Goal: Information Seeking & Learning: Learn about a topic

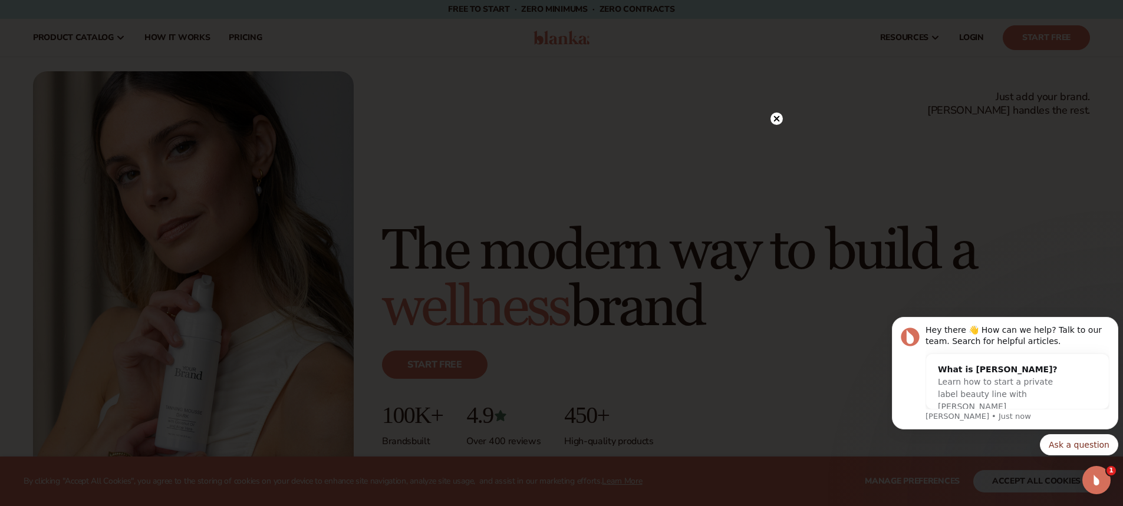
click at [778, 119] on icon at bounding box center [777, 119] width 6 height 6
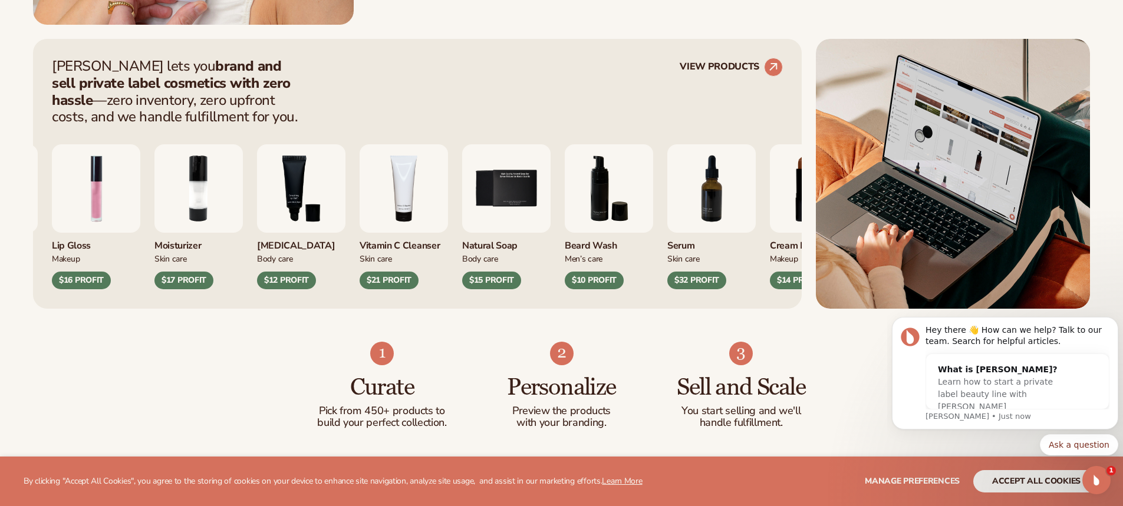
scroll to position [472, 0]
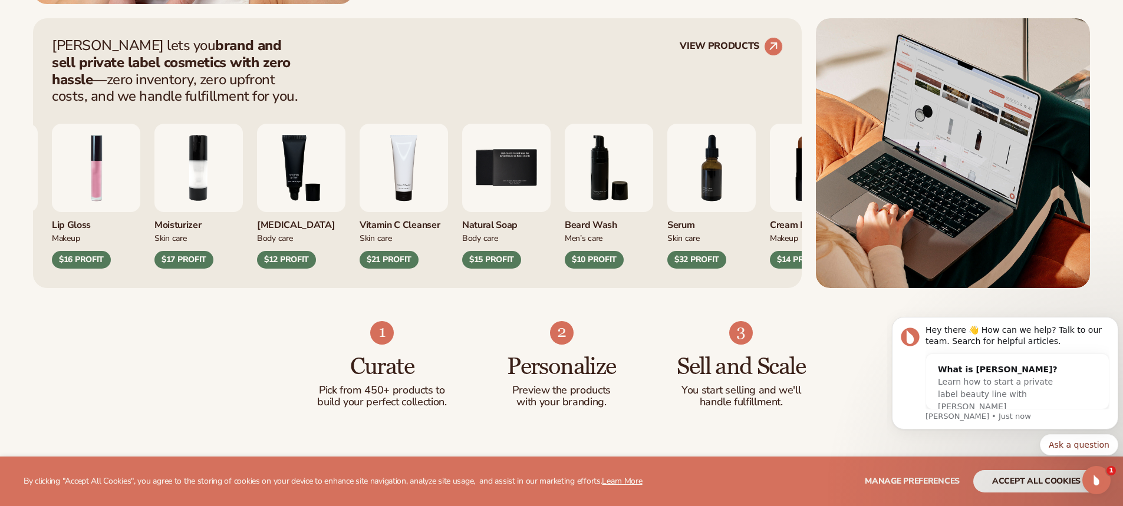
click at [548, 162] on img "5 / 9" at bounding box center [506, 168] width 88 height 88
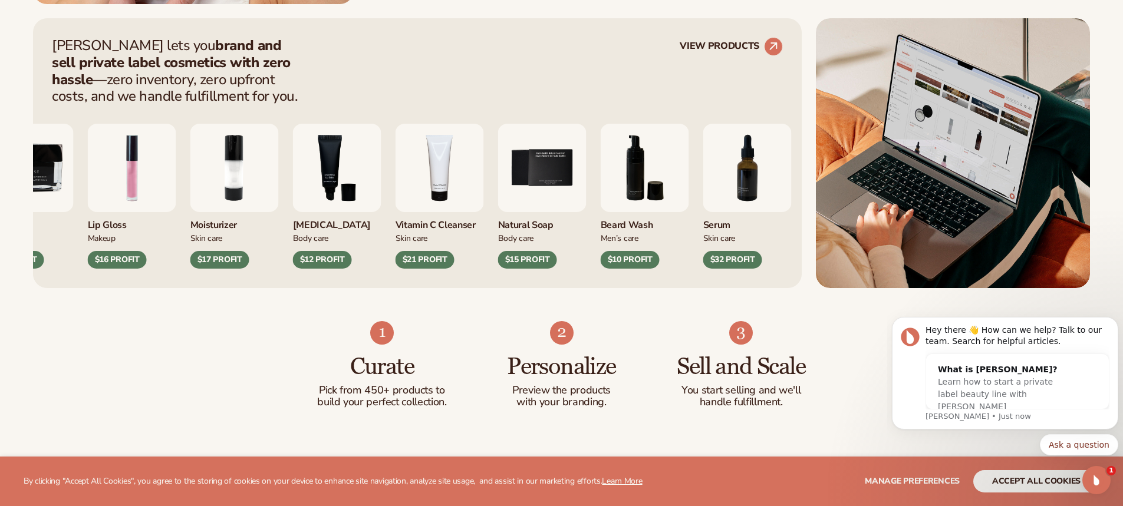
click at [532, 196] on img "5 / 9" at bounding box center [542, 168] width 88 height 88
click at [522, 257] on div "$15 PROFIT" at bounding box center [527, 260] width 59 height 18
click at [533, 199] on img "5 / 9" at bounding box center [542, 168] width 88 height 88
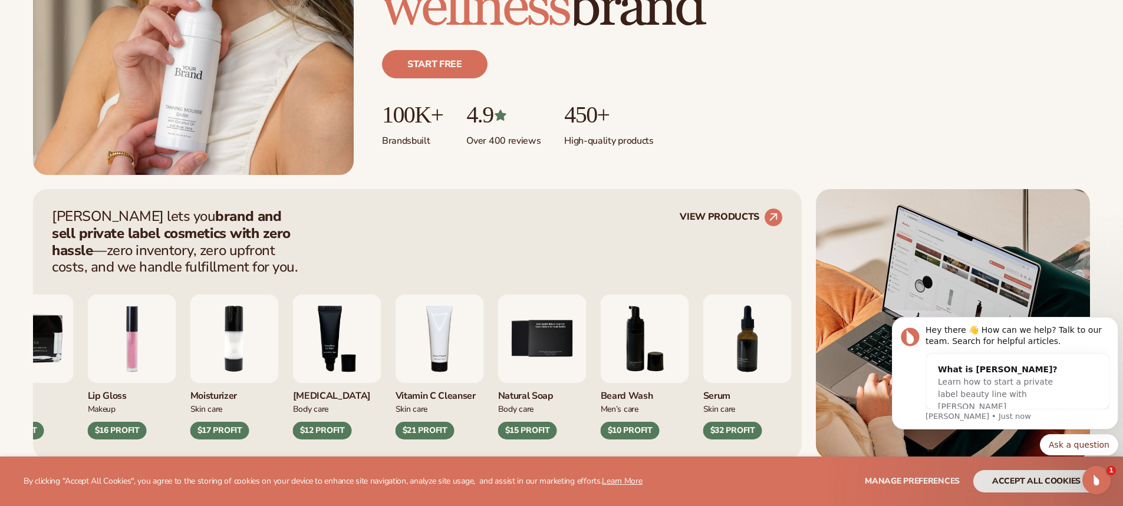
scroll to position [413, 0]
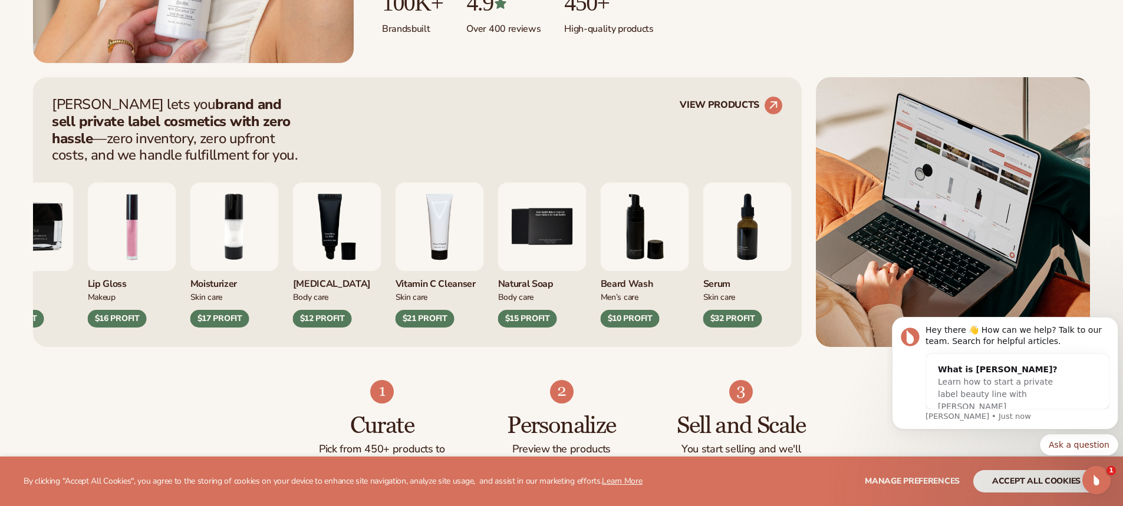
click at [537, 261] on img "5 / 9" at bounding box center [542, 227] width 88 height 88
click at [1116, 321] on icon "Dismiss notification" at bounding box center [1115, 320] width 4 height 4
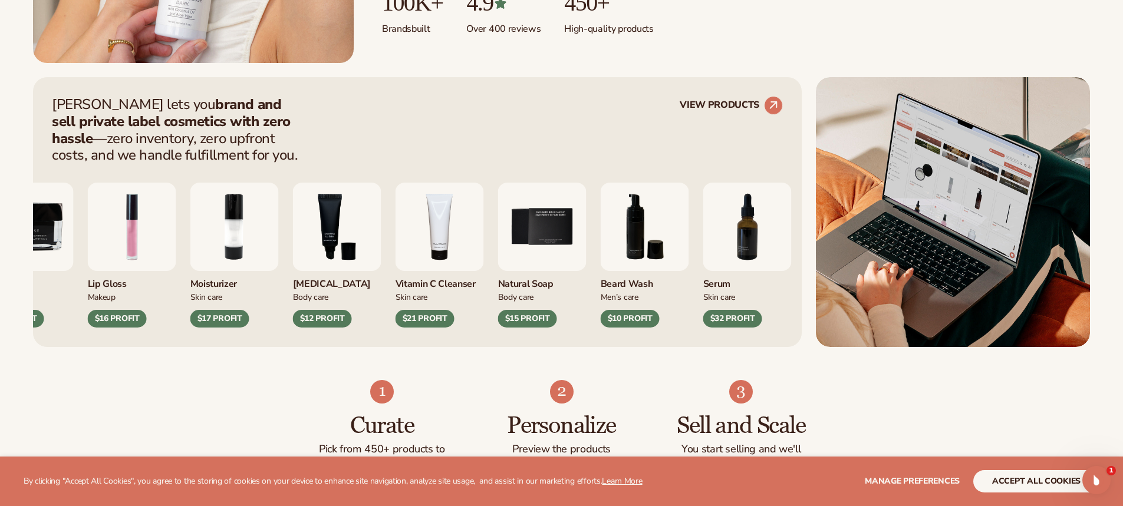
click at [544, 317] on div "$15 PROFIT" at bounding box center [527, 319] width 59 height 18
click at [550, 227] on img "5 / 9" at bounding box center [542, 227] width 88 height 88
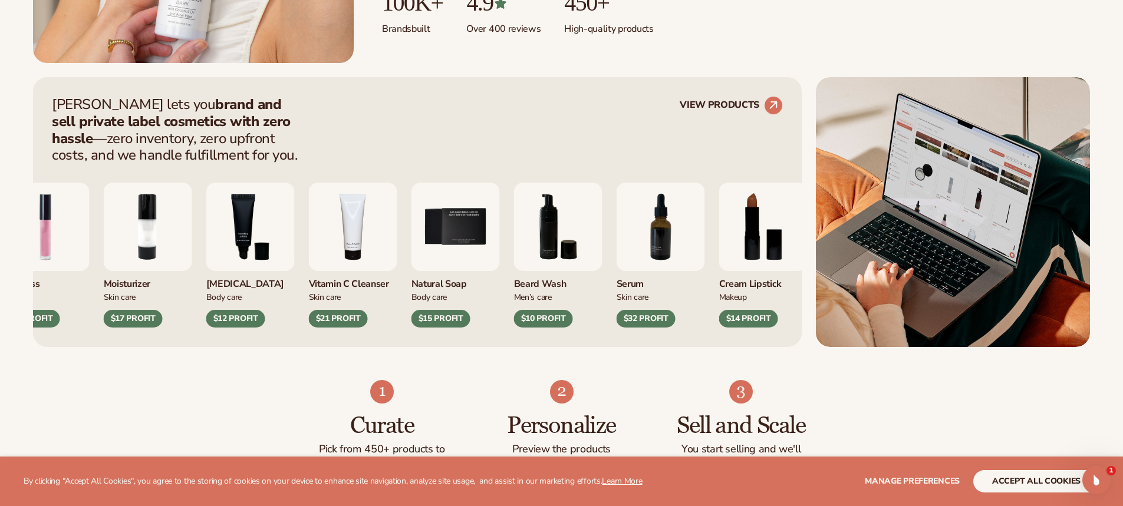
click at [554, 285] on div "Lip Gloss Makeup $16 PROFIT Moisturizer [MEDICAL_DATA]" at bounding box center [366, 255] width 731 height 145
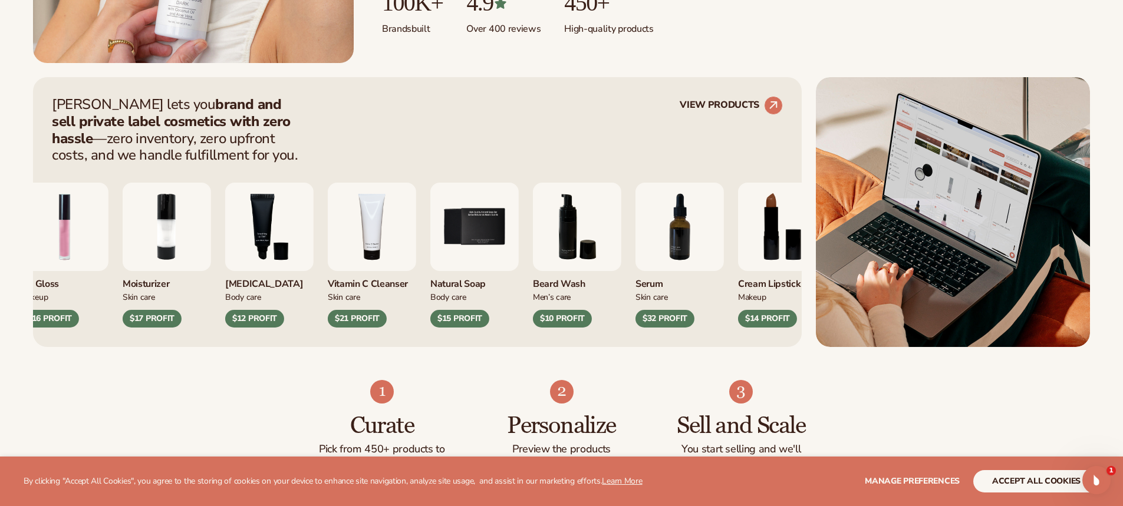
click at [487, 259] on img "5 / 9" at bounding box center [474, 227] width 88 height 88
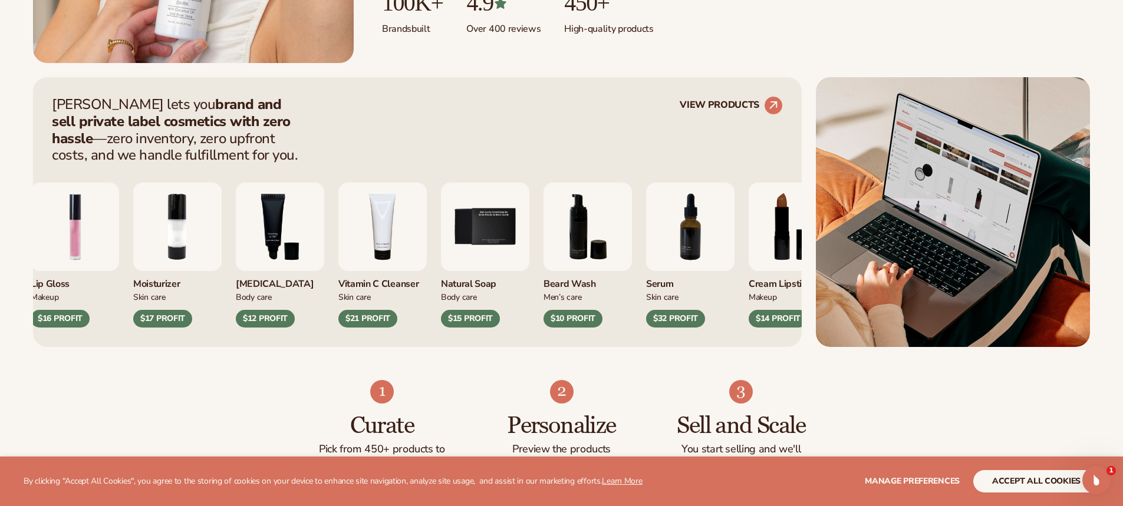
click at [476, 271] on img "5 / 9" at bounding box center [485, 227] width 88 height 88
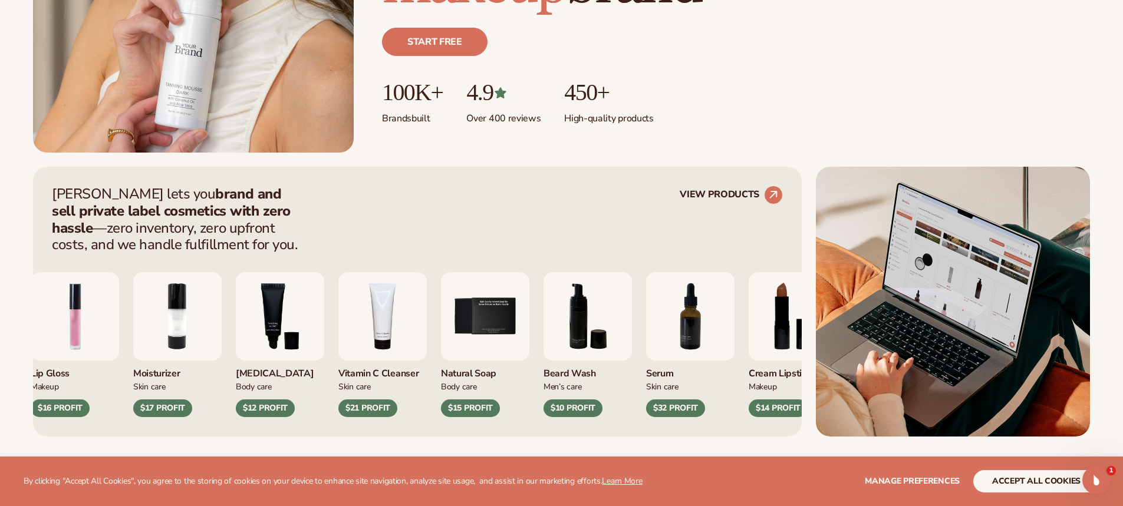
scroll to position [472, 0]
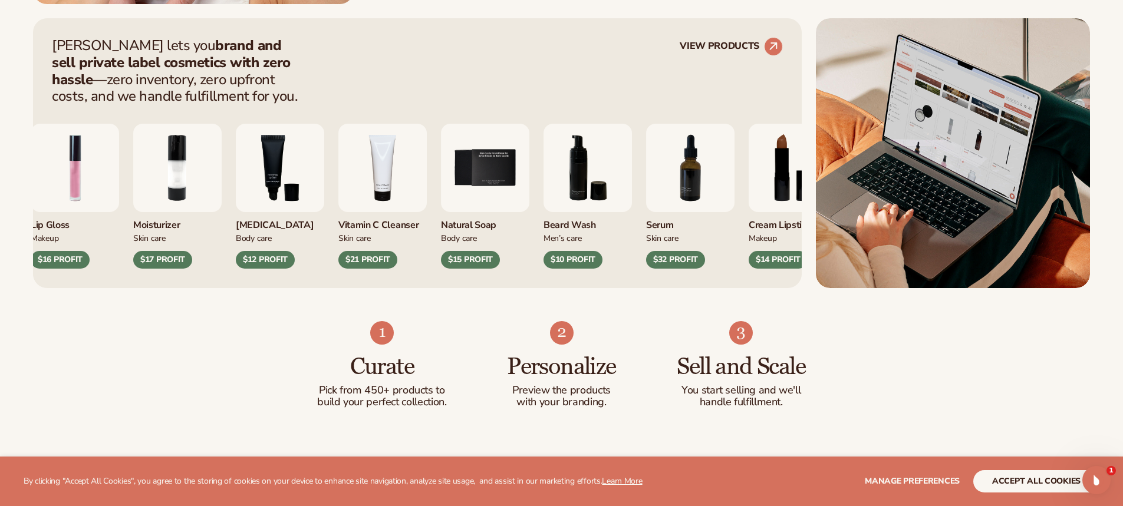
click at [502, 173] on img "5 / 9" at bounding box center [485, 168] width 88 height 88
click at [471, 263] on div "$15 PROFIT" at bounding box center [470, 260] width 59 height 18
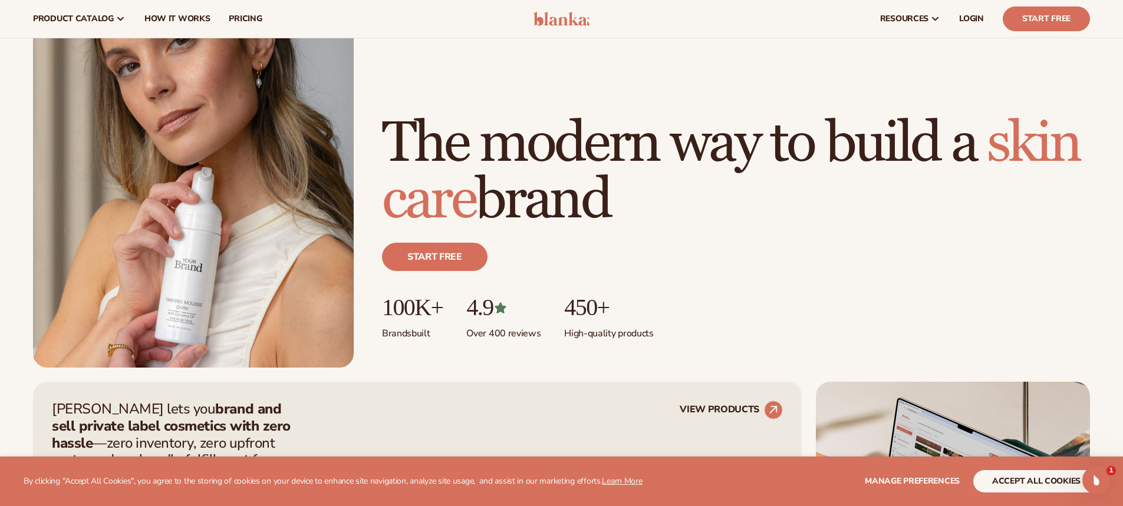
scroll to position [0, 0]
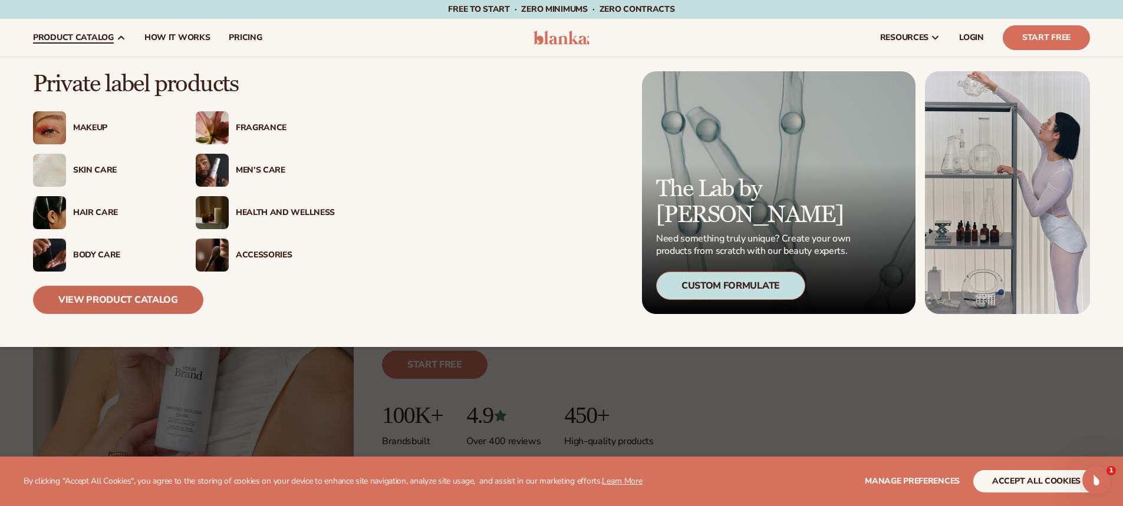
click at [172, 299] on link "View Product Catalog" at bounding box center [118, 300] width 170 height 28
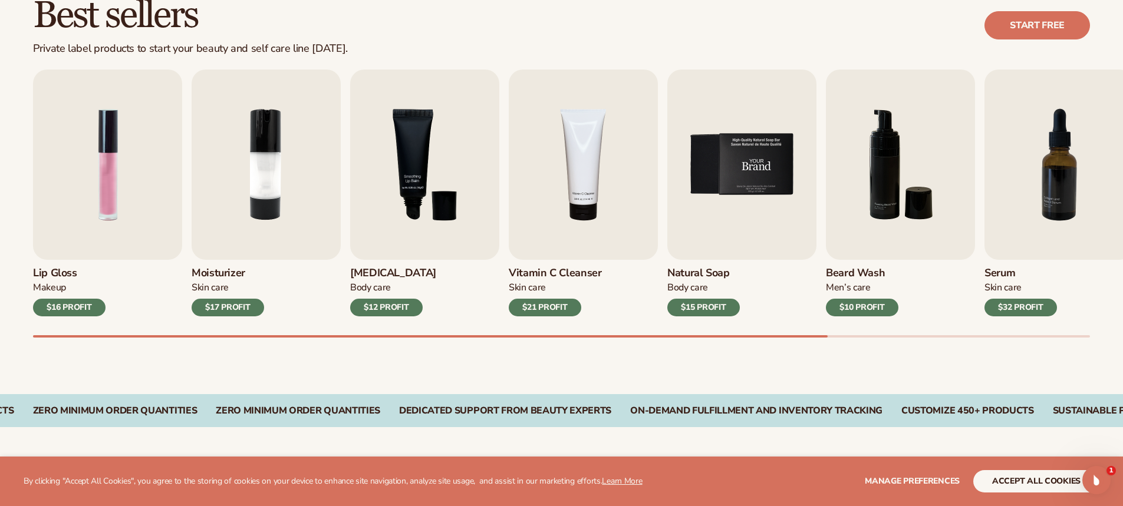
click at [737, 190] on img "5 / 9" at bounding box center [741, 165] width 149 height 190
click at [731, 183] on img "5 / 9" at bounding box center [741, 165] width 149 height 190
click at [713, 274] on h3 "Natural Soap" at bounding box center [703, 273] width 73 height 13
click at [718, 176] on img "5 / 9" at bounding box center [741, 165] width 149 height 190
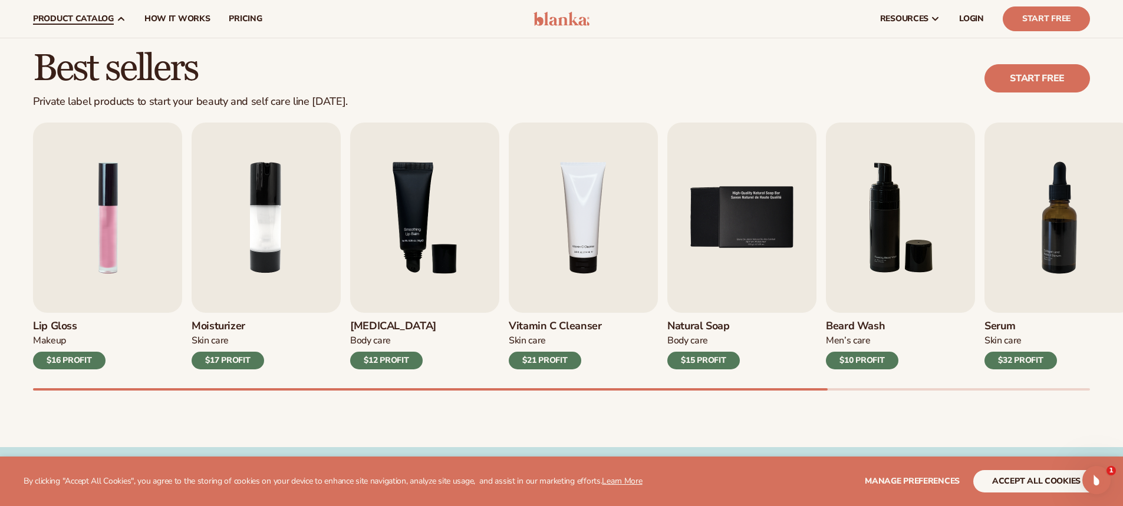
scroll to position [236, 0]
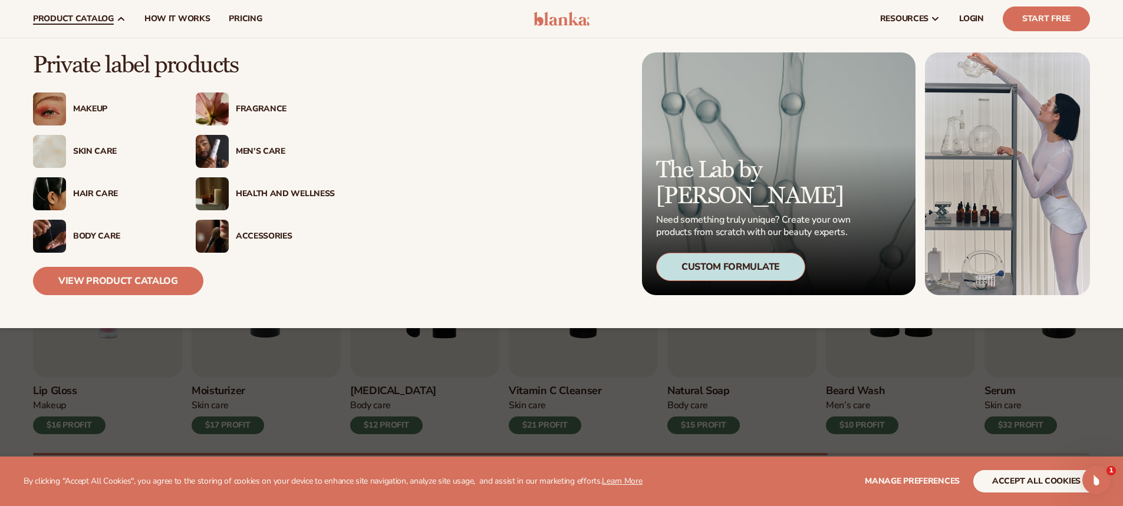
click at [95, 241] on div "Body Care" at bounding box center [122, 237] width 99 height 10
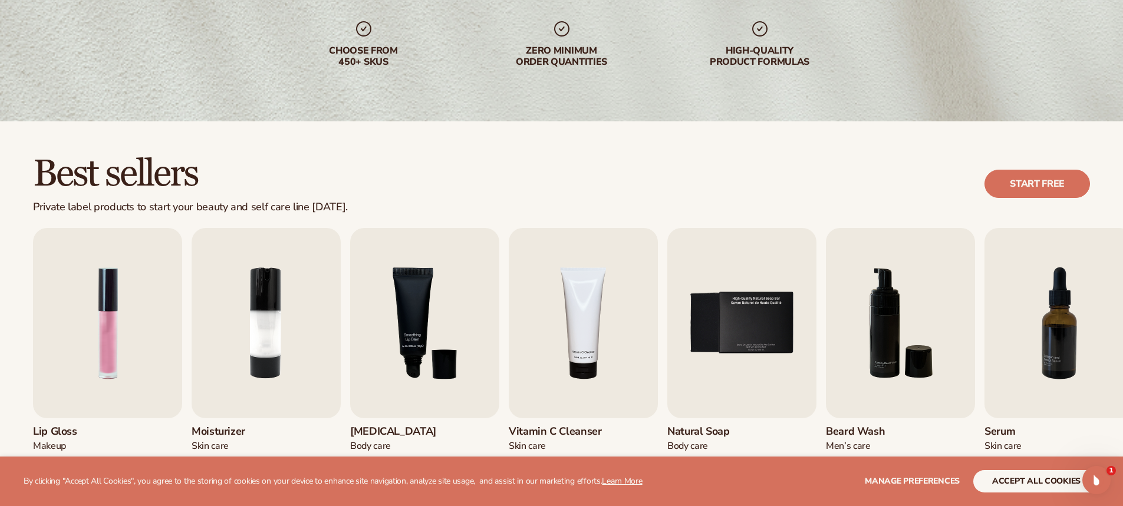
scroll to position [236, 0]
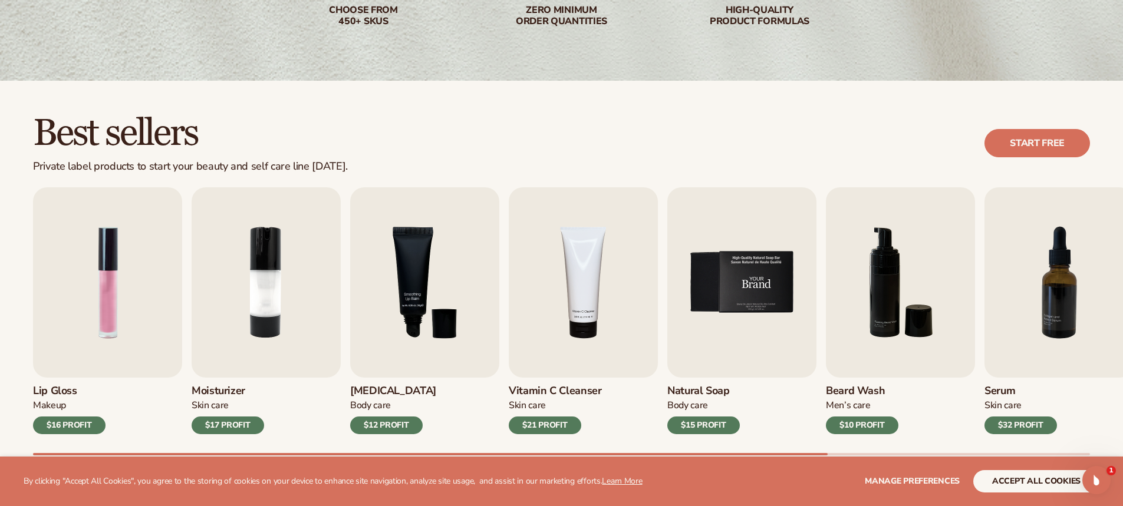
click at [740, 251] on img "5 / 9" at bounding box center [741, 283] width 149 height 190
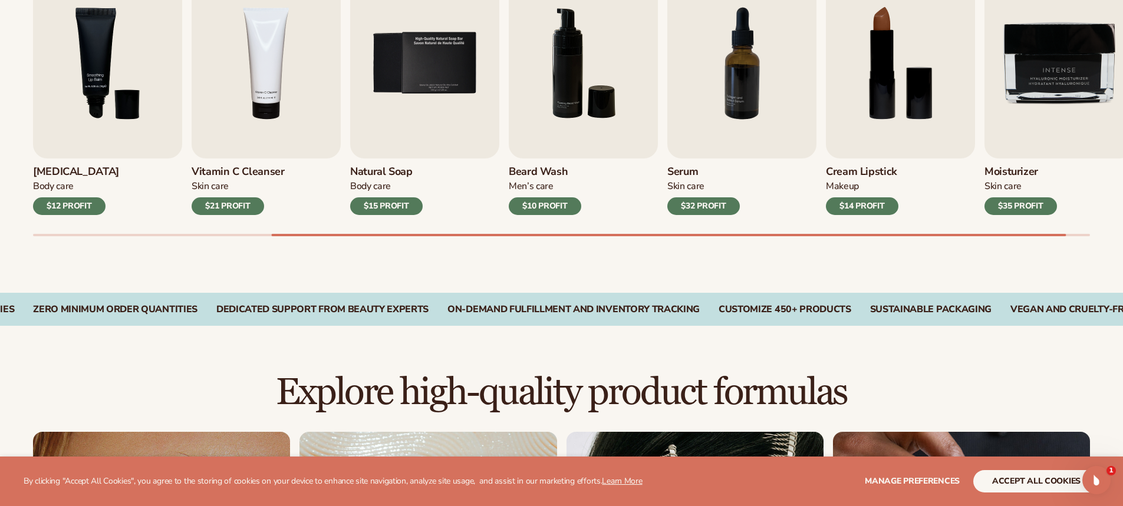
scroll to position [472, 0]
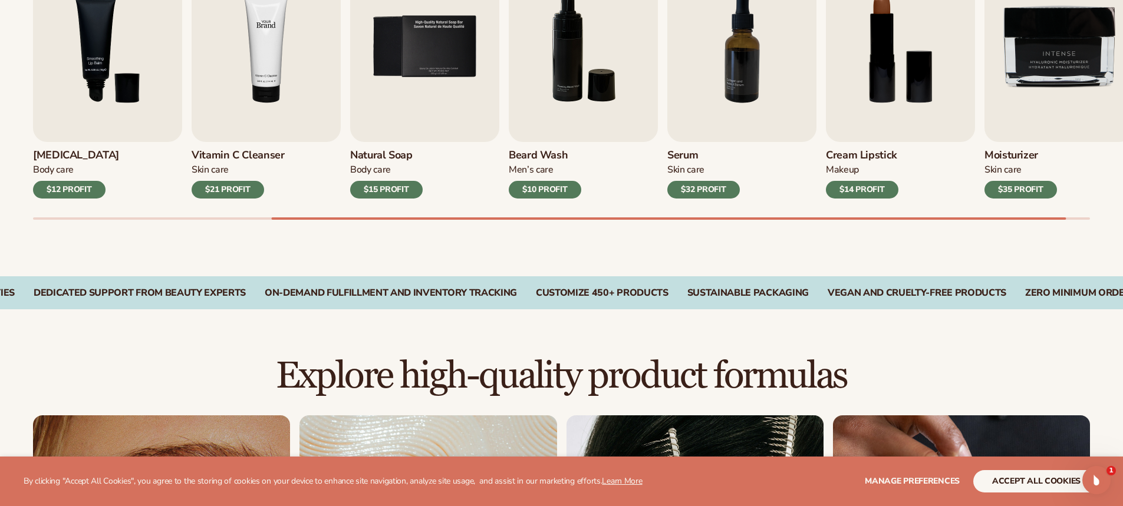
click at [265, 124] on img "4 / 9" at bounding box center [266, 47] width 149 height 190
click at [248, 193] on div "$21 PROFIT" at bounding box center [228, 190] width 73 height 18
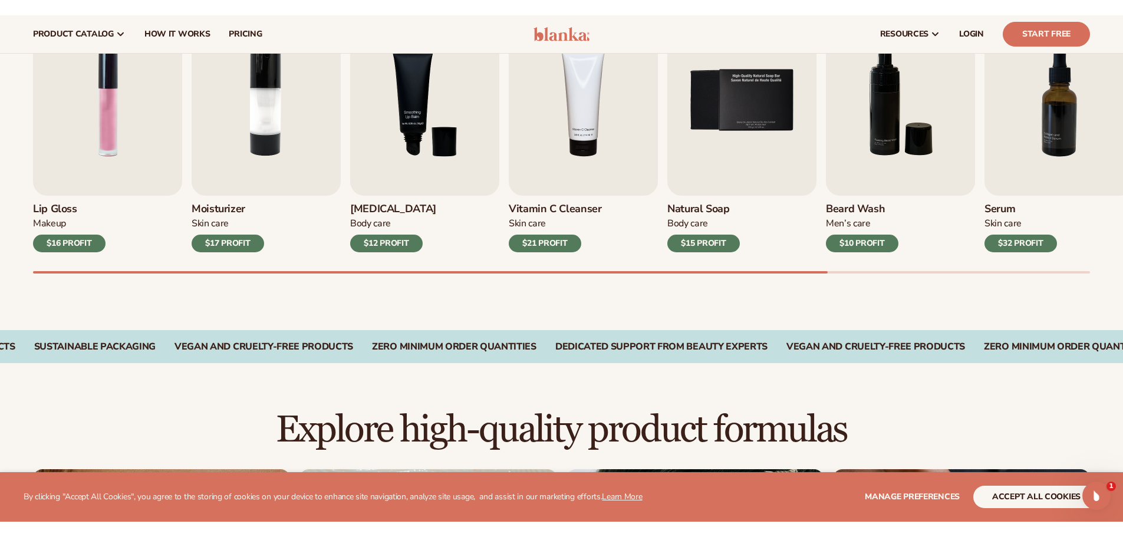
scroll to position [413, 0]
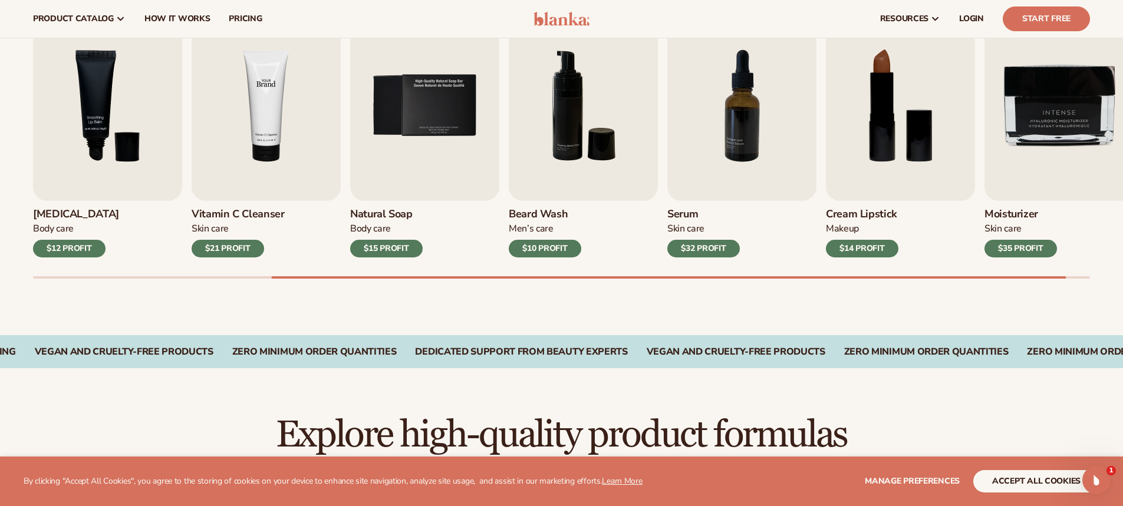
click at [271, 103] on img "4 / 9" at bounding box center [266, 106] width 149 height 190
